Goal: Navigation & Orientation: Find specific page/section

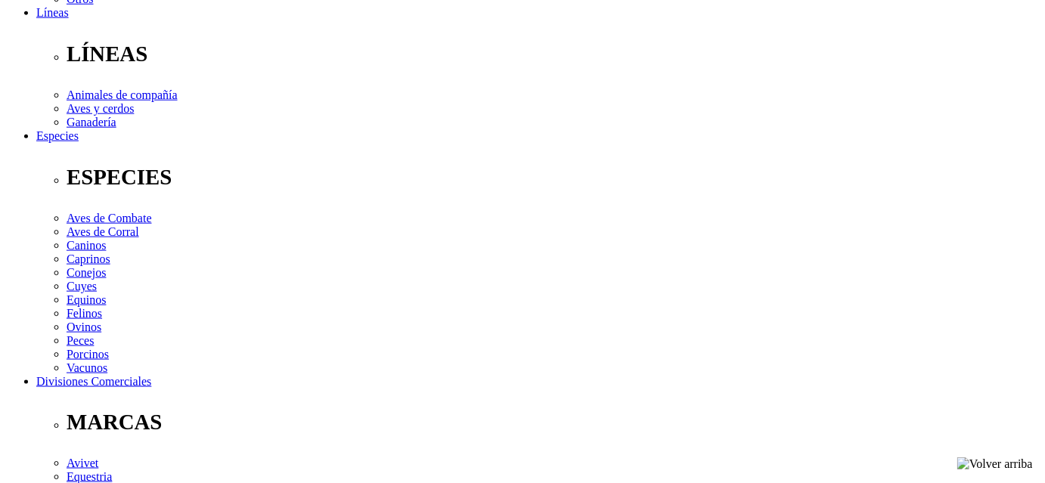
scroll to position [481, 0]
